Goal: Task Accomplishment & Management: Manage account settings

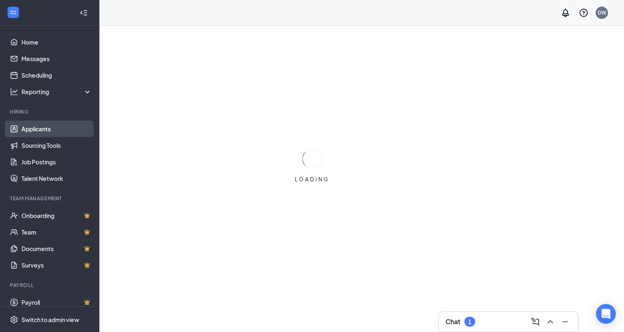
click at [41, 132] on link "Applicants" at bounding box center [56, 129] width 71 height 17
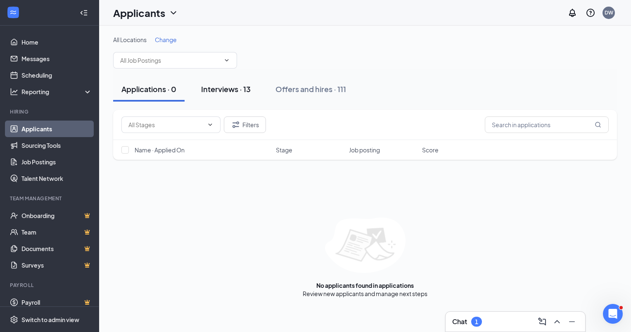
click at [213, 87] on div "Interviews · 13" at bounding box center [226, 89] width 50 height 10
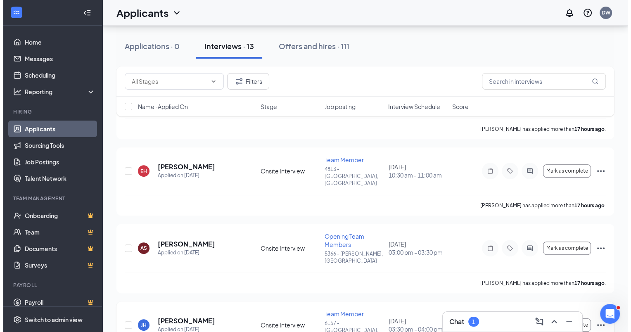
scroll to position [345, 0]
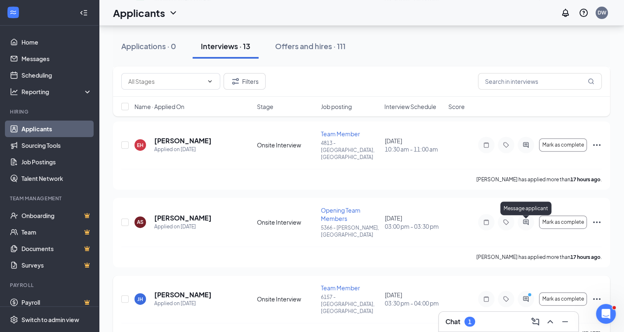
click at [527, 296] on icon "ActiveChat" at bounding box center [526, 299] width 10 height 7
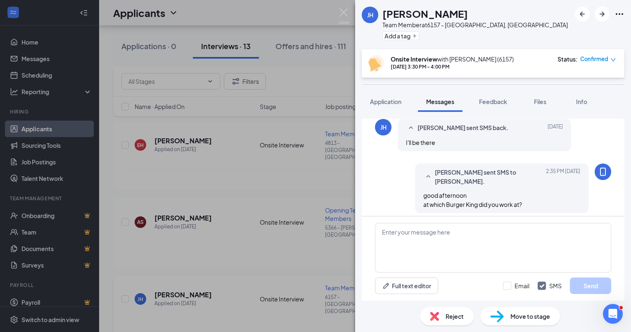
scroll to position [231, 0]
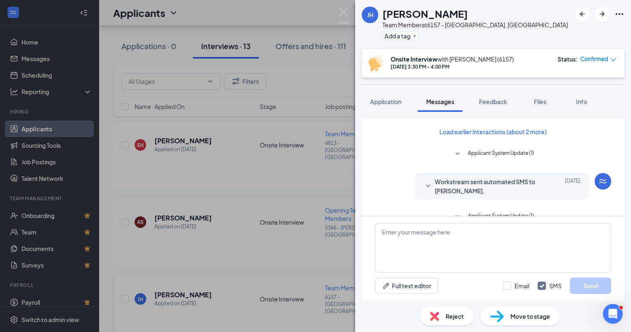
drag, startPoint x: 242, startPoint y: 200, endPoint x: 261, endPoint y: 163, distance: 40.8
click at [243, 198] on div "[PERSON_NAME] Team Member at 6157 - [GEOGRAPHIC_DATA], [GEOGRAPHIC_DATA] Add a …" at bounding box center [315, 166] width 631 height 332
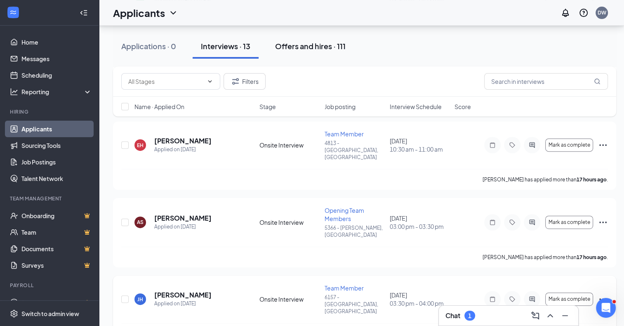
click at [324, 47] on div "Offers and hires · 111" at bounding box center [310, 46] width 71 height 10
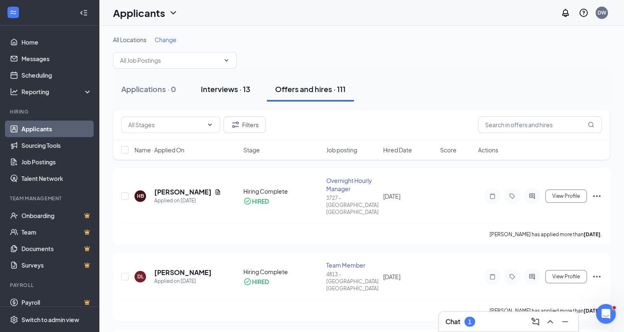
click at [214, 87] on div "Interviews · 13" at bounding box center [226, 89] width 50 height 10
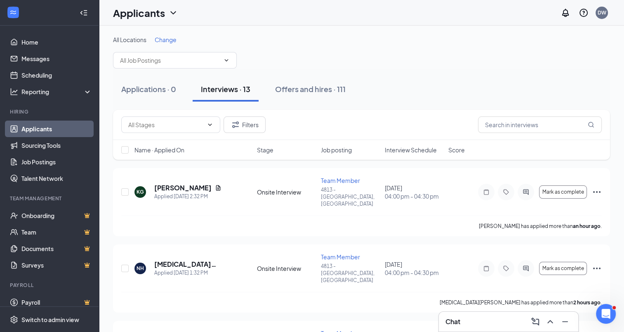
click at [207, 93] on div "Interviews · 13" at bounding box center [226, 89] width 50 height 10
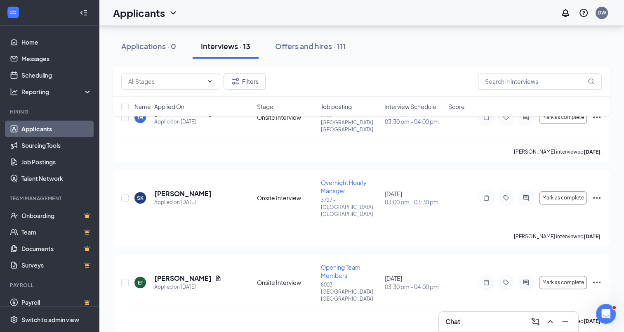
scroll to position [578, 0]
